Goal: Check status: Check status

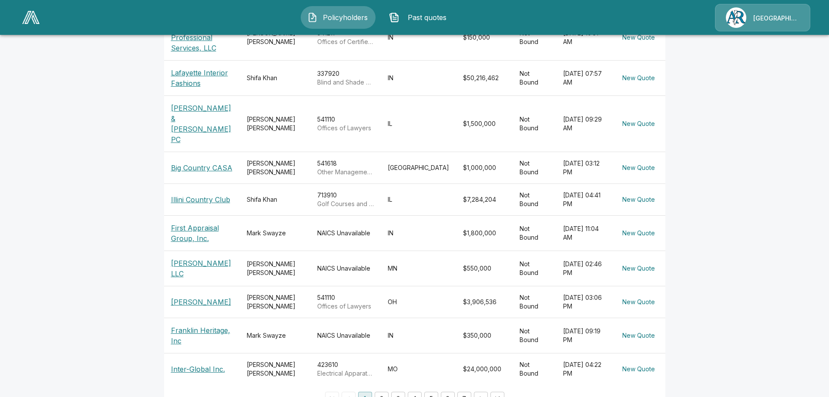
scroll to position [217, 0]
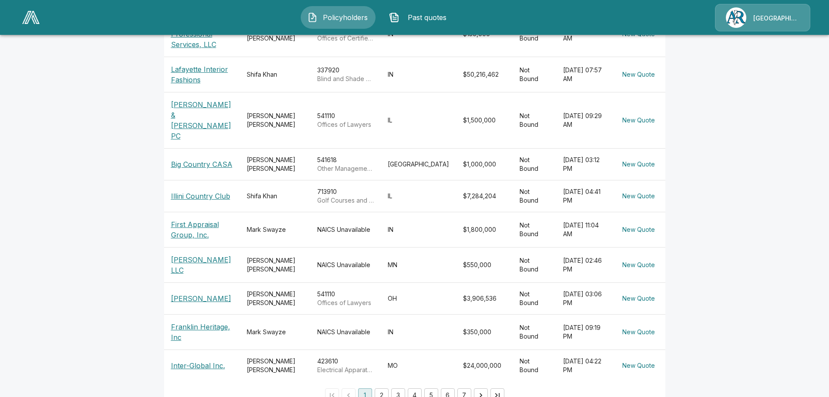
click at [385, 388] on button "2" at bounding box center [382, 395] width 14 height 14
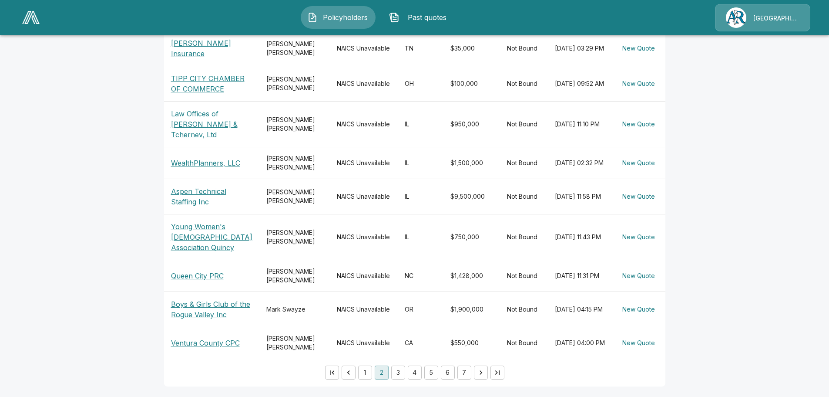
scroll to position [276, 0]
click at [403, 371] on button "3" at bounding box center [398, 372] width 14 height 14
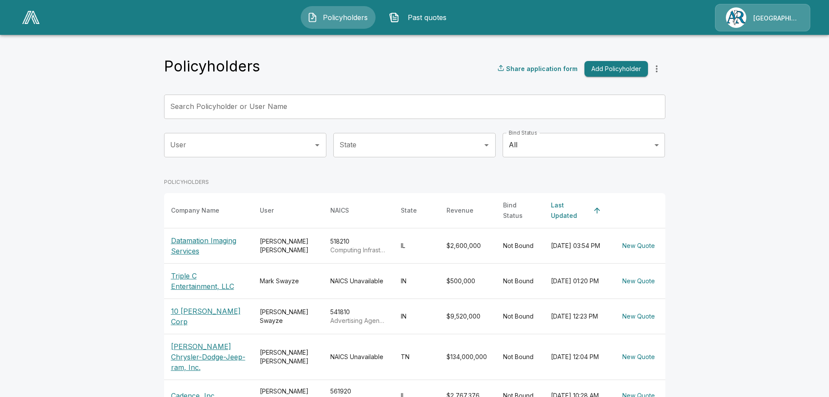
click at [228, 110] on input "Search Policyholder or User Name" at bounding box center [410, 106] width 492 height 24
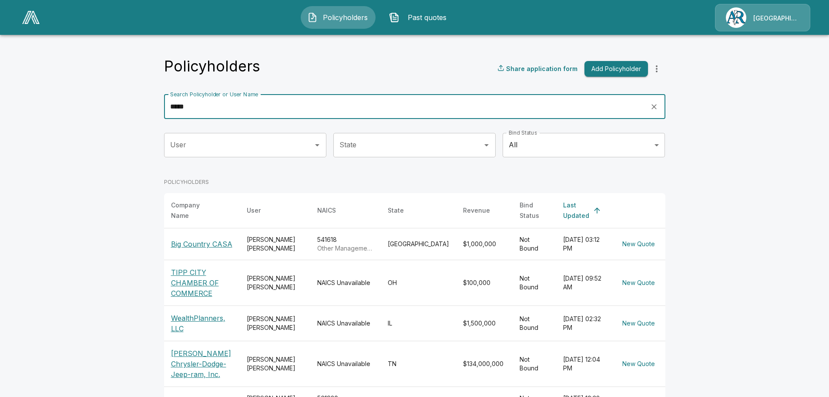
type input "*****"
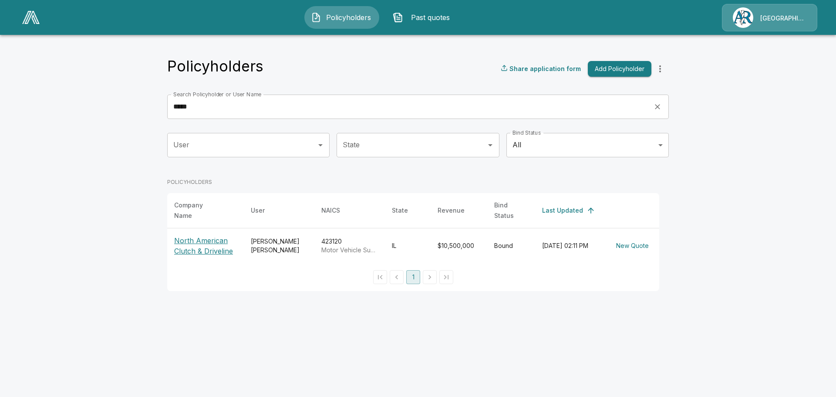
click at [209, 235] on p "North American Clutch & Driveline" at bounding box center [205, 245] width 63 height 21
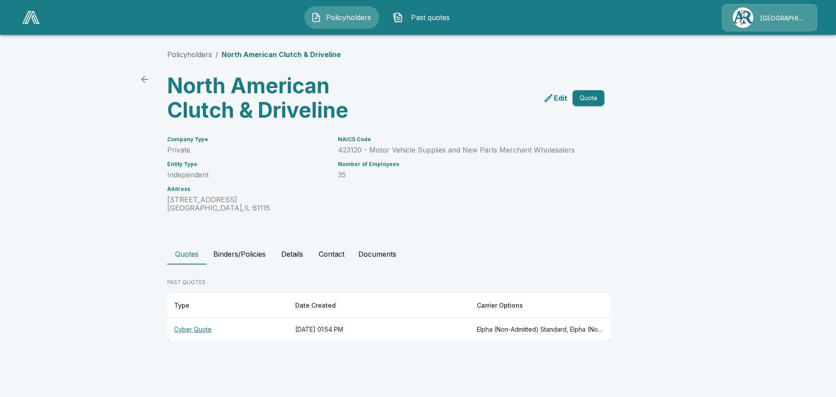
click at [235, 250] on button "Binders/Policies" at bounding box center [239, 253] width 66 height 21
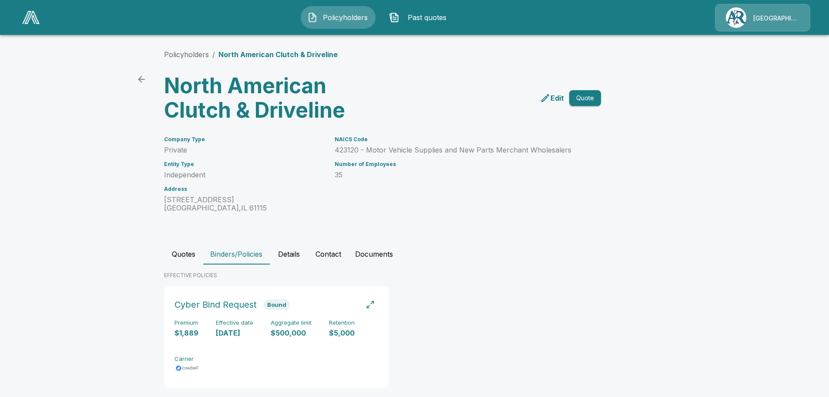
click at [296, 253] on button "Details" at bounding box center [288, 253] width 39 height 21
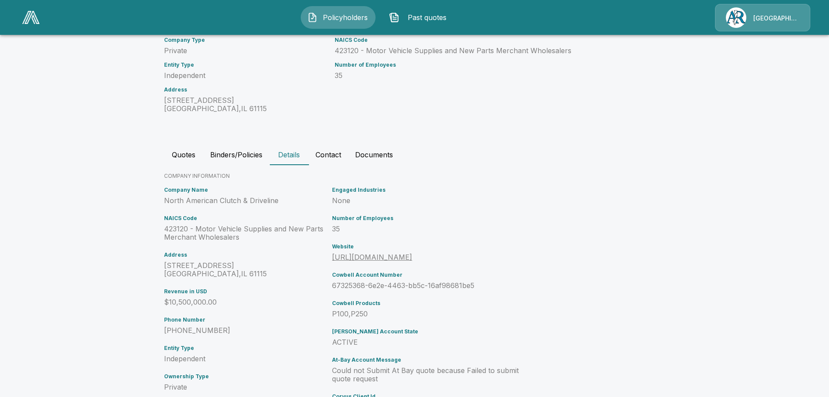
scroll to position [131, 0]
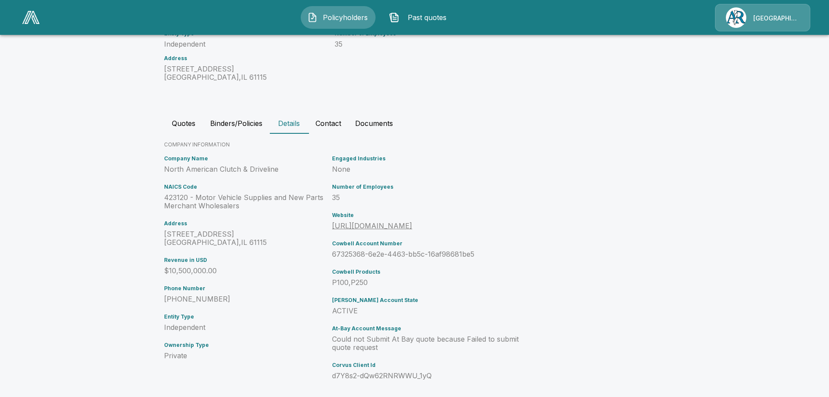
click at [329, 125] on button "Contact" at bounding box center [329, 123] width 40 height 21
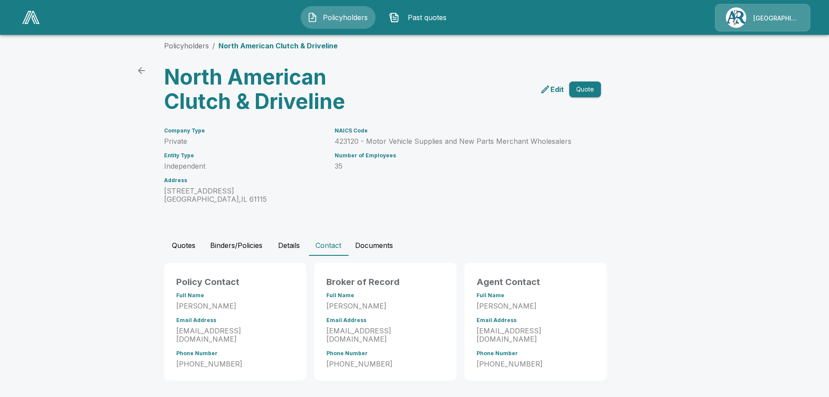
scroll to position [9, 0]
click at [252, 245] on button "Binders/Policies" at bounding box center [236, 245] width 66 height 21
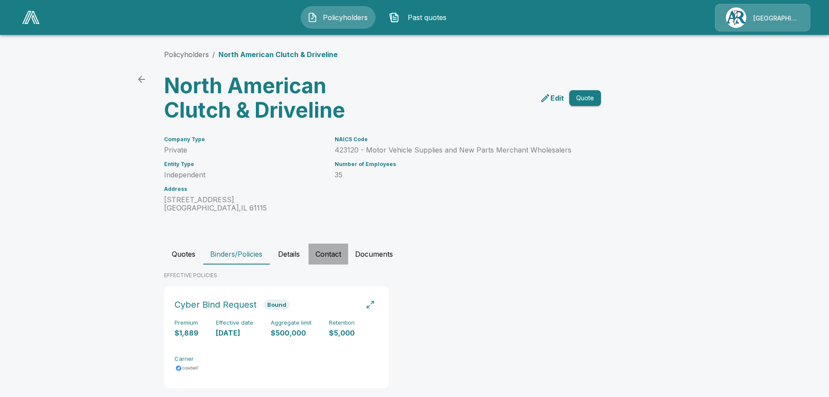
click at [328, 252] on button "Contact" at bounding box center [329, 253] width 40 height 21
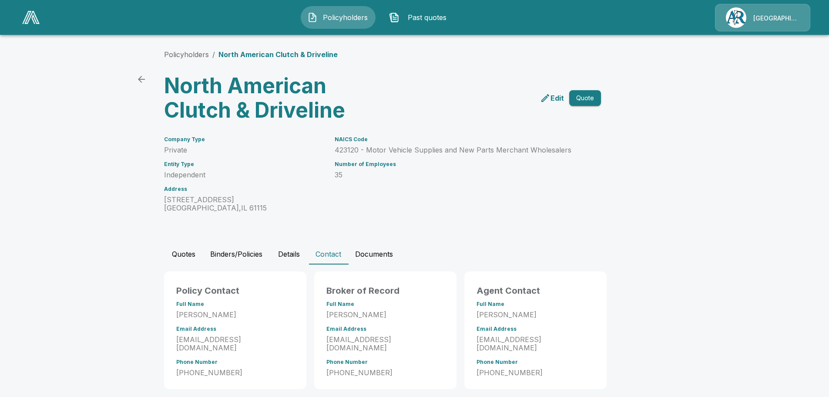
click at [381, 255] on button "Documents" at bounding box center [374, 253] width 52 height 21
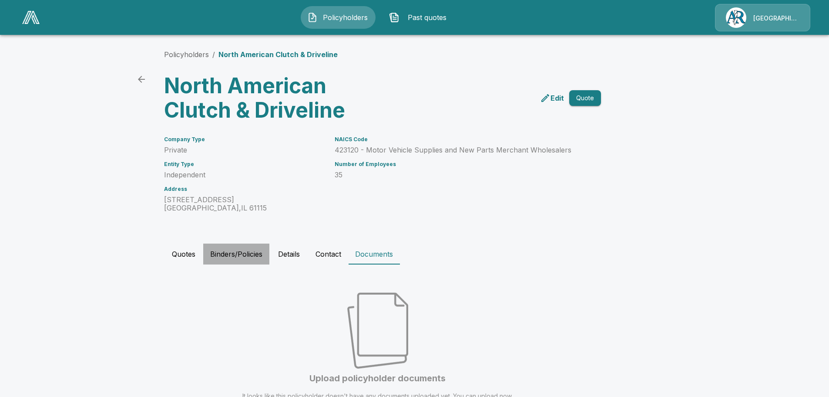
click at [238, 253] on button "Binders/Policies" at bounding box center [236, 253] width 66 height 21
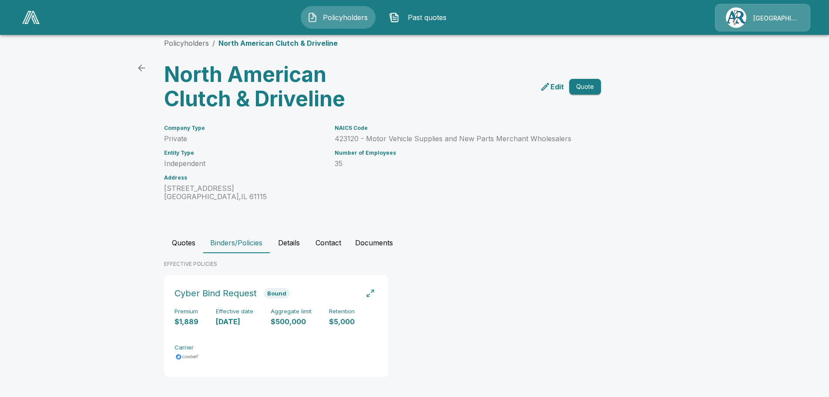
scroll to position [15, 0]
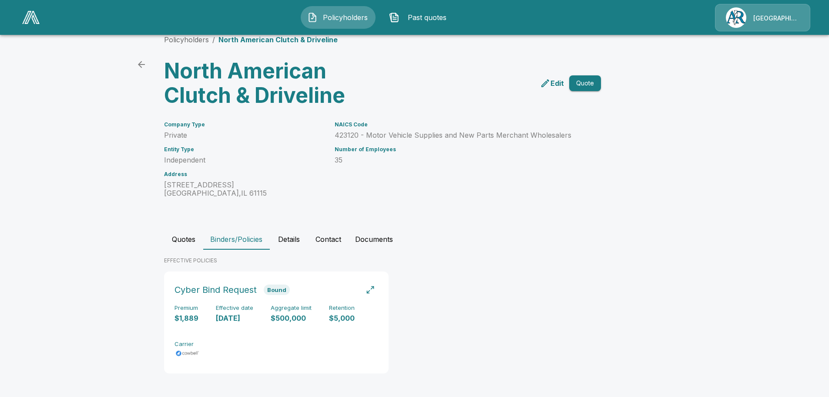
click at [145, 63] on icon "back" at bounding box center [141, 64] width 10 height 10
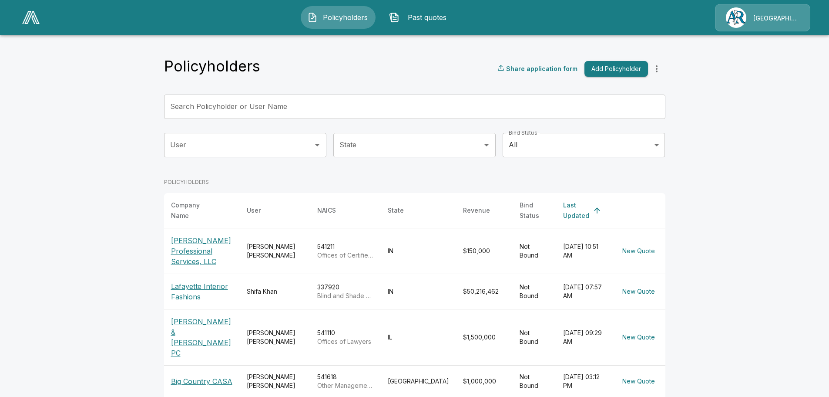
scroll to position [217, 0]
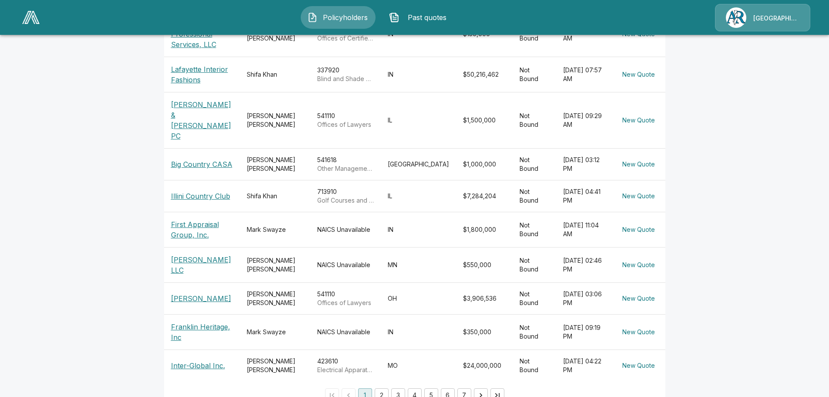
click at [401, 388] on button "3" at bounding box center [398, 395] width 14 height 14
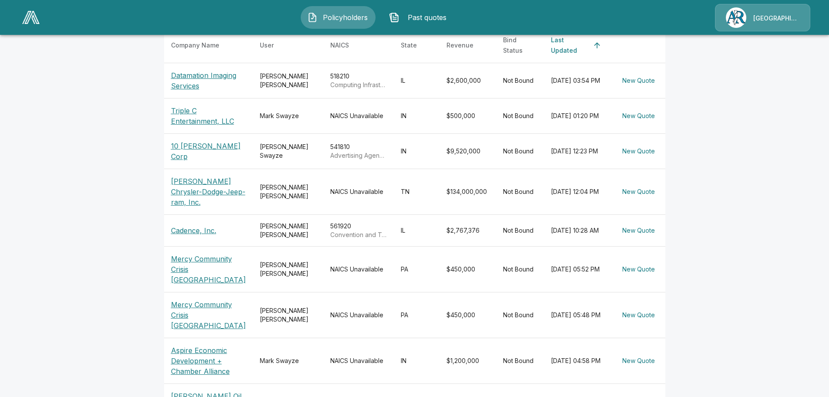
scroll to position [248, 0]
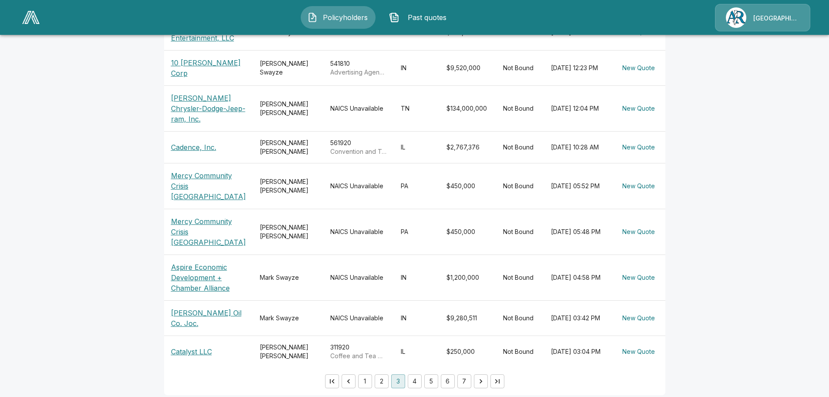
click at [416, 375] on button "4" at bounding box center [415, 381] width 14 height 14
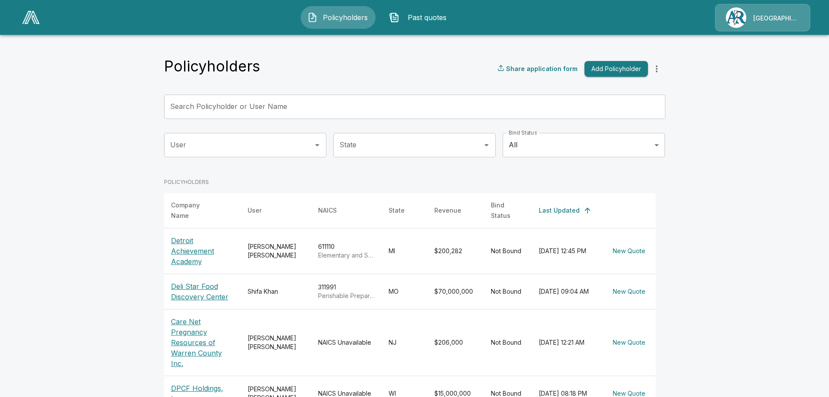
click at [602, 155] on body "Policyholders Past quotes Arlington/Roe Policyholders Share application form Ad…" at bounding box center [414, 337] width 829 height 674
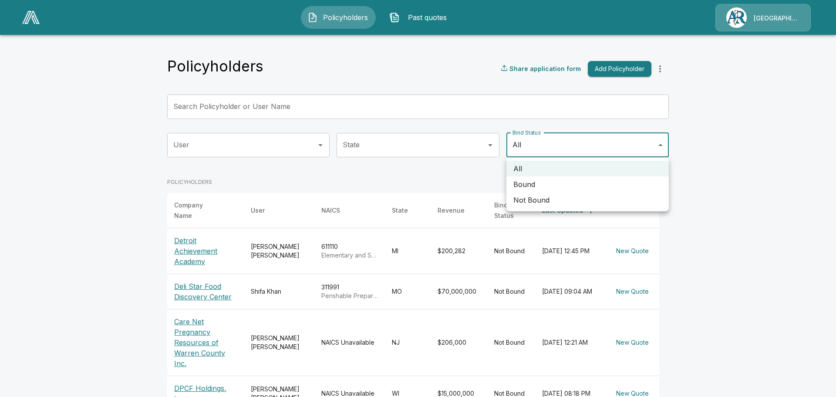
click at [541, 187] on li "Bound" at bounding box center [587, 184] width 162 height 16
type input "*****"
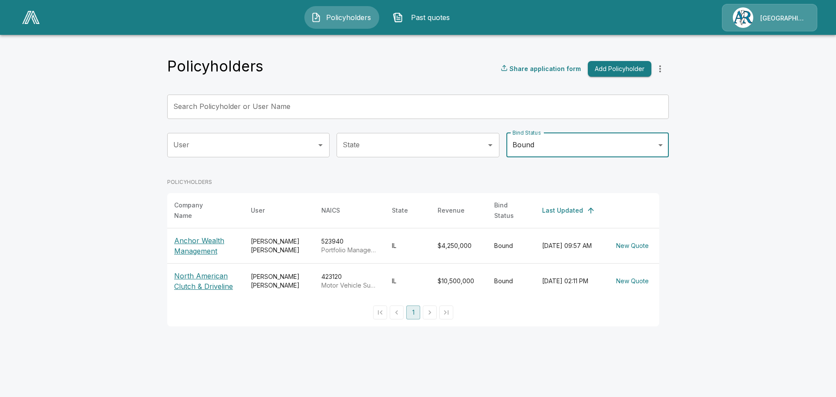
click at [200, 245] on p "Anchor Wealth Management" at bounding box center [205, 245] width 63 height 21
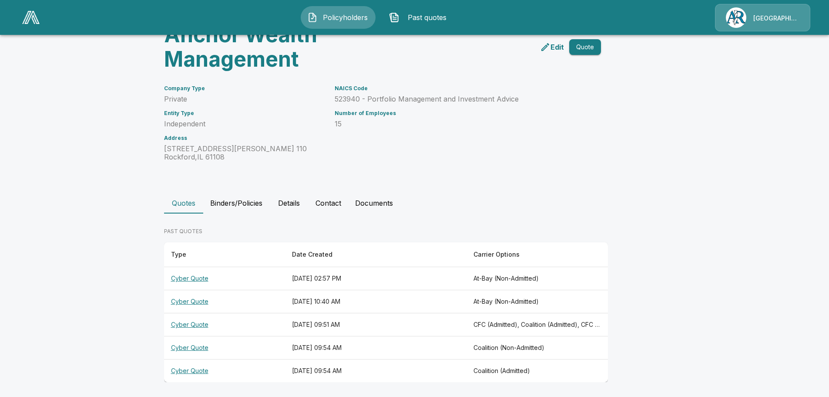
scroll to position [53, 0]
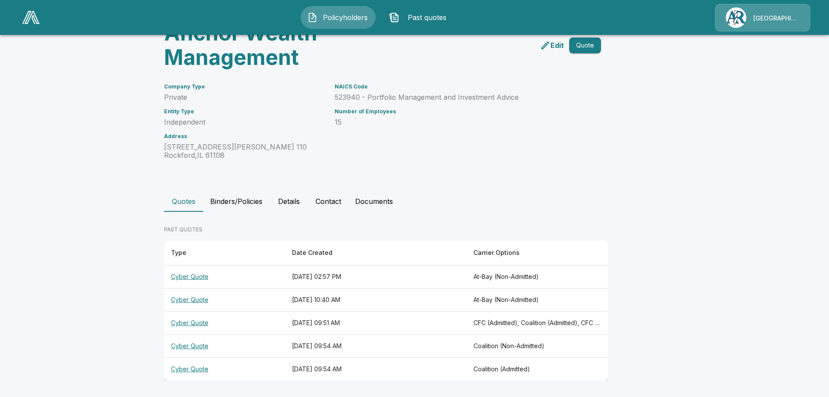
click at [243, 202] on button "Binders/Policies" at bounding box center [236, 201] width 66 height 21
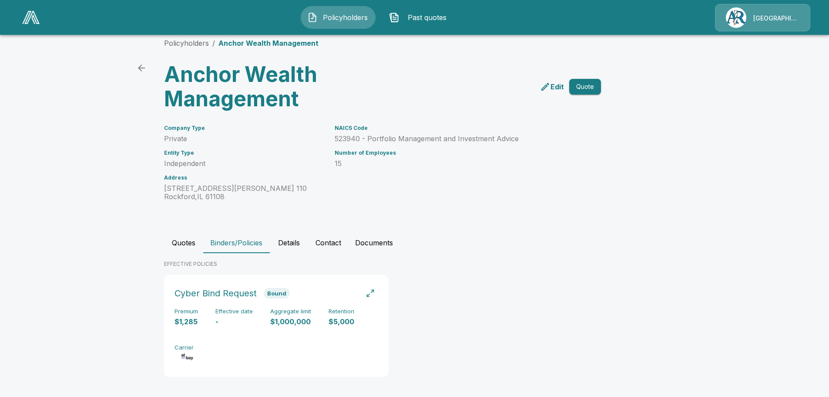
scroll to position [15, 0]
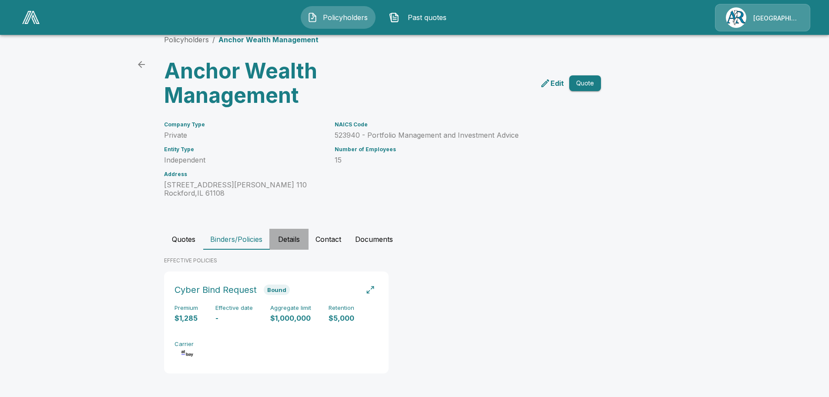
click at [296, 239] on button "Details" at bounding box center [288, 239] width 39 height 21
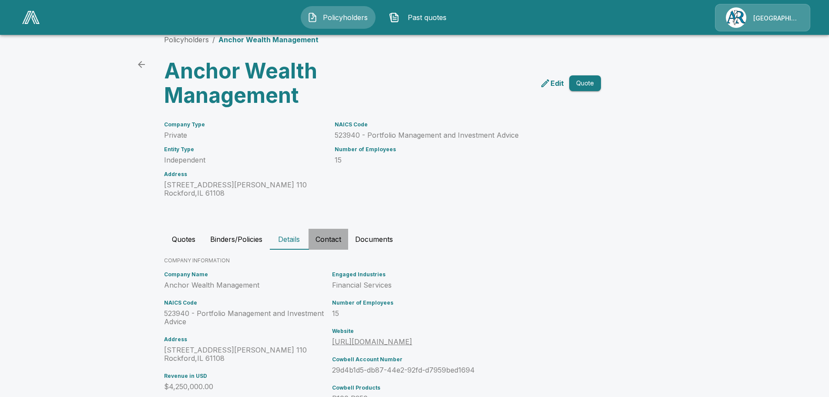
click at [333, 241] on button "Contact" at bounding box center [329, 239] width 40 height 21
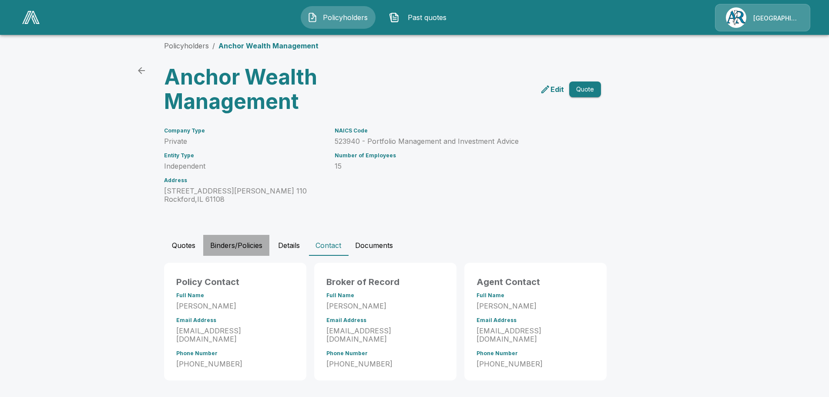
click at [252, 245] on button "Binders/Policies" at bounding box center [236, 245] width 66 height 21
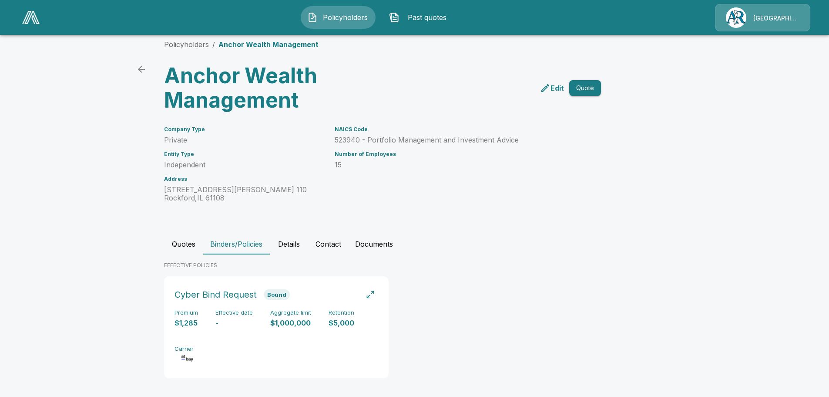
scroll to position [15, 0]
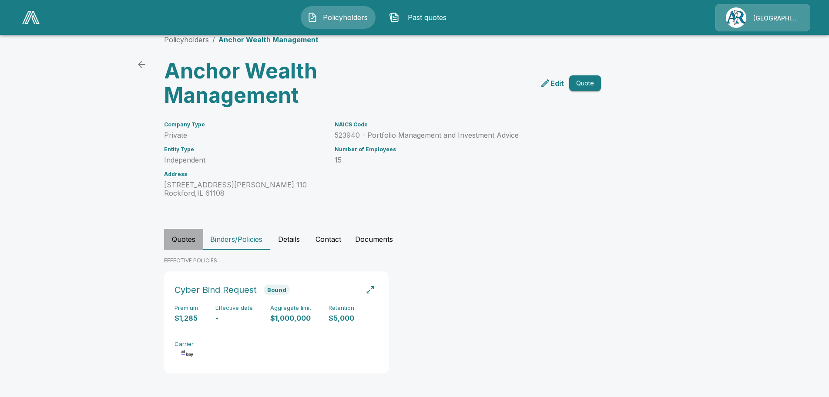
click at [192, 241] on button "Quotes" at bounding box center [183, 239] width 39 height 21
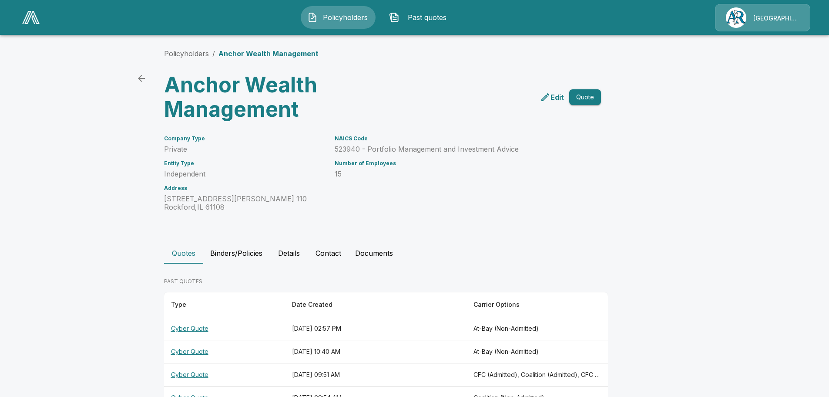
scroll to position [0, 0]
click at [188, 327] on th "Cyber Quote" at bounding box center [224, 329] width 121 height 23
click at [195, 327] on th "Cyber Quote" at bounding box center [224, 329] width 121 height 23
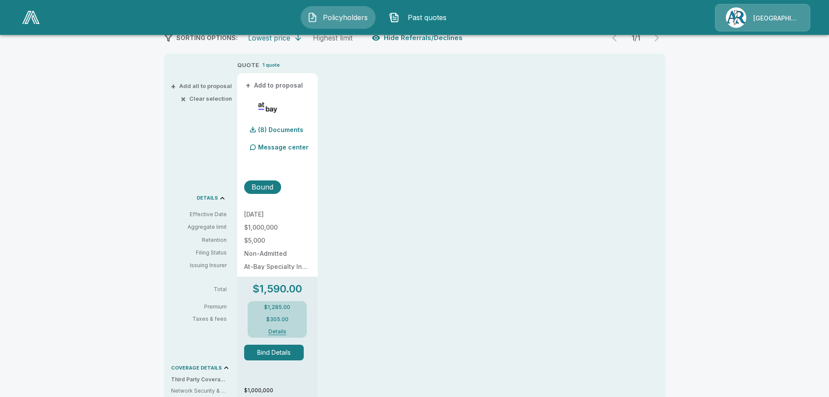
scroll to position [261, 0]
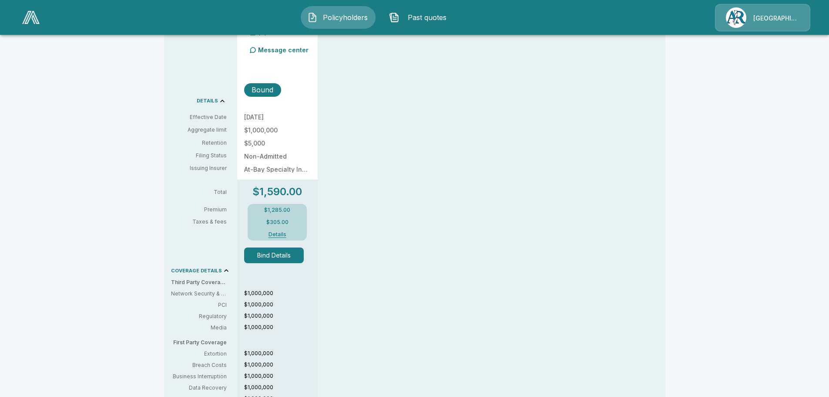
click at [271, 257] on button "Bind Details" at bounding box center [274, 255] width 60 height 16
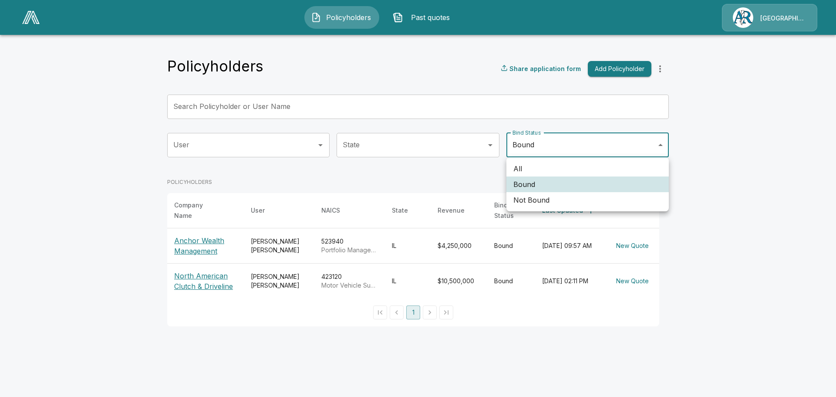
click at [577, 146] on body "Policyholders Past quotes Arlington/Roe Policyholders Share application form Ad…" at bounding box center [418, 168] width 836 height 336
click at [44, 142] on div at bounding box center [418, 198] width 836 height 397
click at [561, 152] on body "Policyholders Past quotes Arlington/Roe Policyholders Share application form Ad…" at bounding box center [418, 168] width 836 height 336
click at [528, 170] on li "All" at bounding box center [587, 169] width 162 height 16
type input "***"
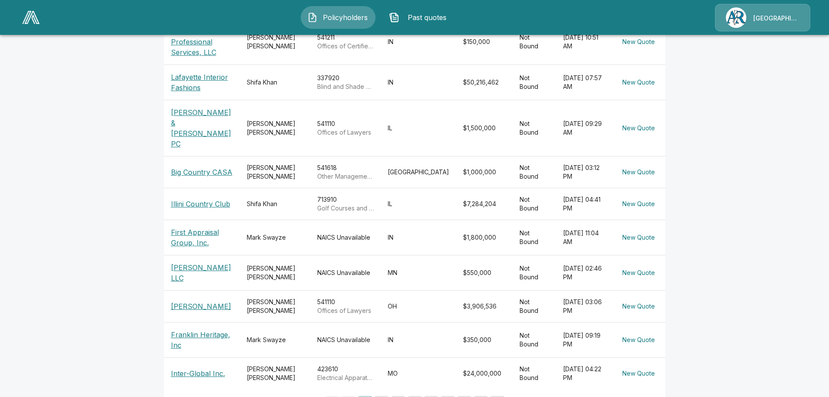
scroll to position [217, 0]
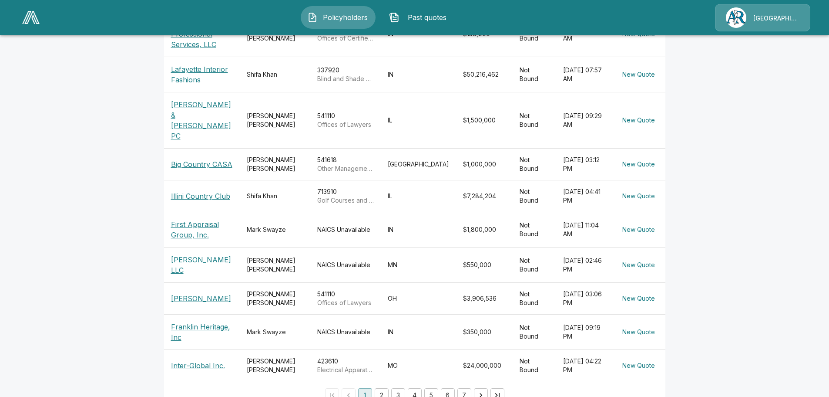
click at [207, 293] on p "[PERSON_NAME]" at bounding box center [202, 298] width 62 height 10
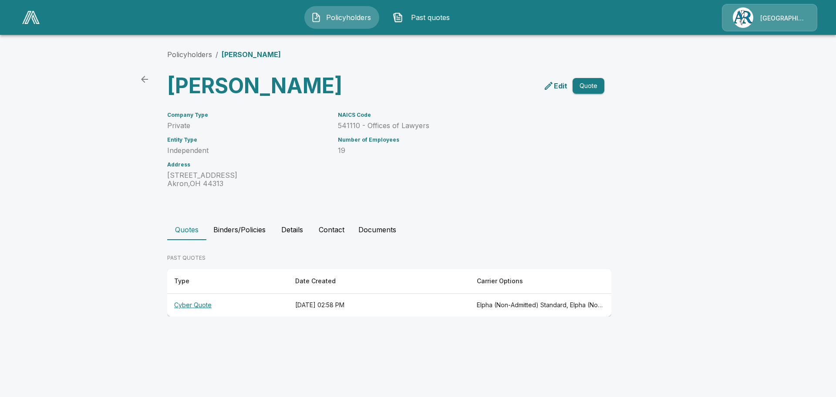
click at [147, 75] on icon "back" at bounding box center [144, 79] width 10 height 10
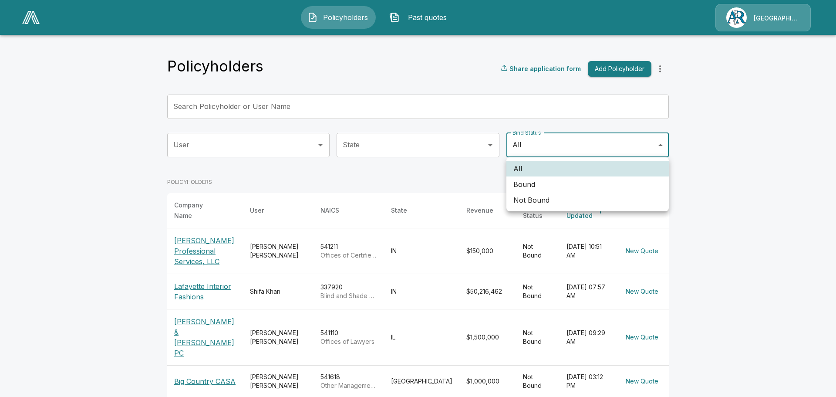
click at [557, 144] on body "Policyholders Past quotes Arlington/[PERSON_NAME] Policyholders Share applicati…" at bounding box center [418, 318] width 836 height 636
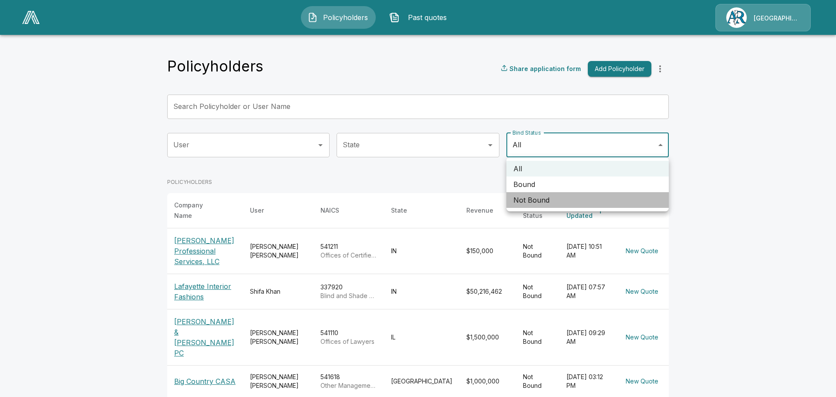
click at [543, 204] on li "Not Bound" at bounding box center [587, 200] width 162 height 16
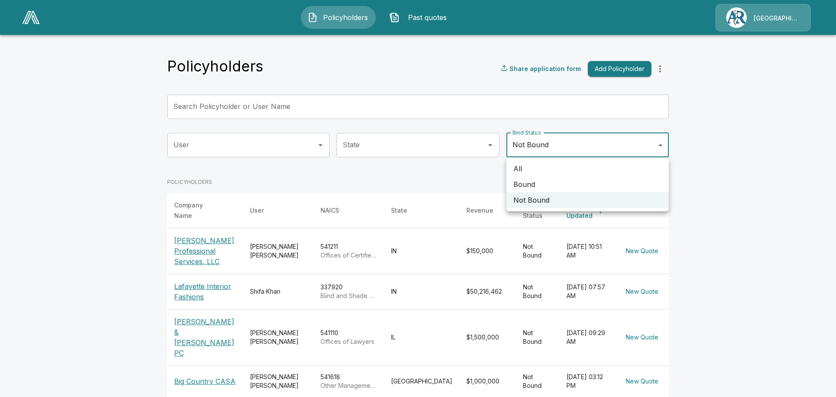
click at [641, 151] on body "Policyholders Past quotes Arlington/[PERSON_NAME] Policyholders Share applicati…" at bounding box center [418, 318] width 836 height 636
click at [578, 180] on li "Bound" at bounding box center [587, 184] width 162 height 16
type input "*****"
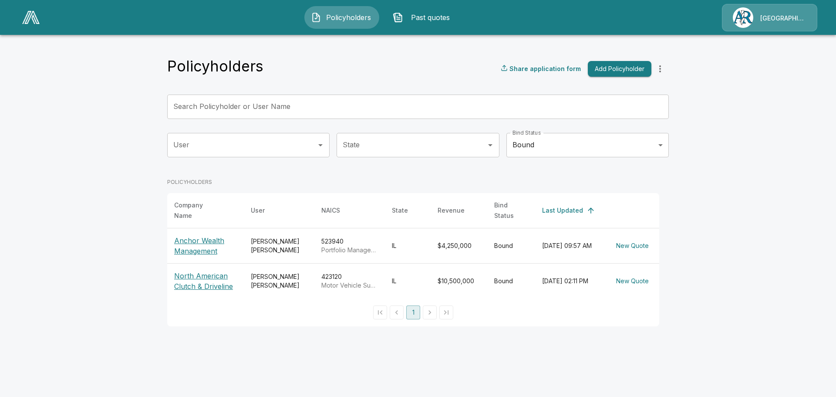
click at [124, 79] on main "Policyholders Share application form Add Policyholder Search Policyholder or Us…" at bounding box center [418, 168] width 836 height 336
